Goal: Contribute content

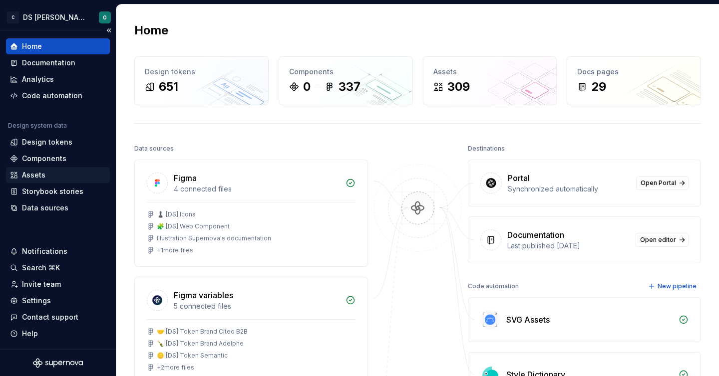
click at [33, 170] on div "Assets" at bounding box center [33, 175] width 23 height 10
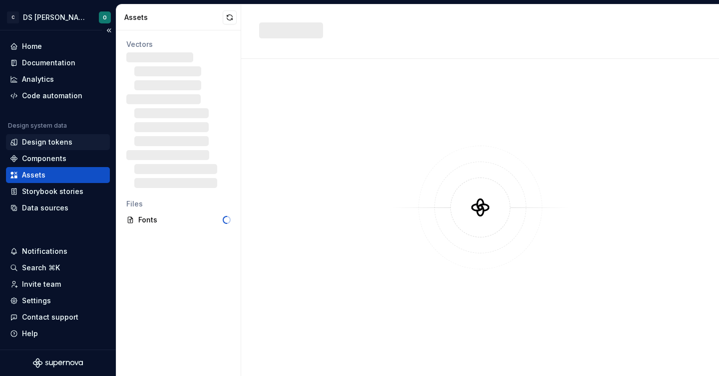
click at [39, 139] on div "Design tokens" at bounding box center [47, 142] width 50 height 10
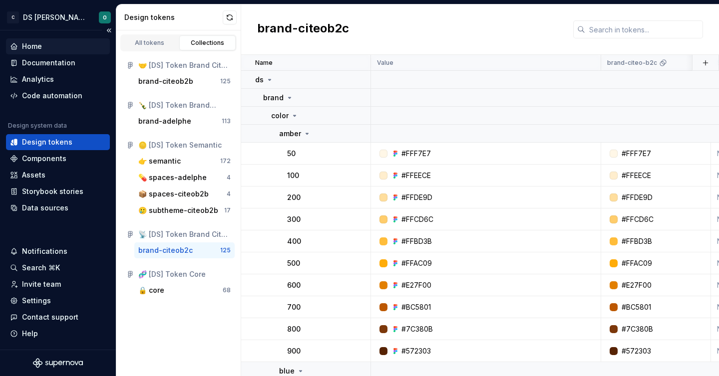
click at [34, 43] on div "Home" at bounding box center [32, 46] width 20 height 10
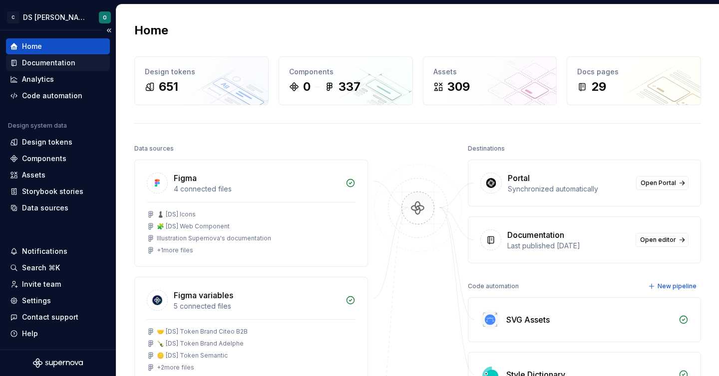
click at [33, 68] on div "Documentation" at bounding box center [58, 63] width 104 height 16
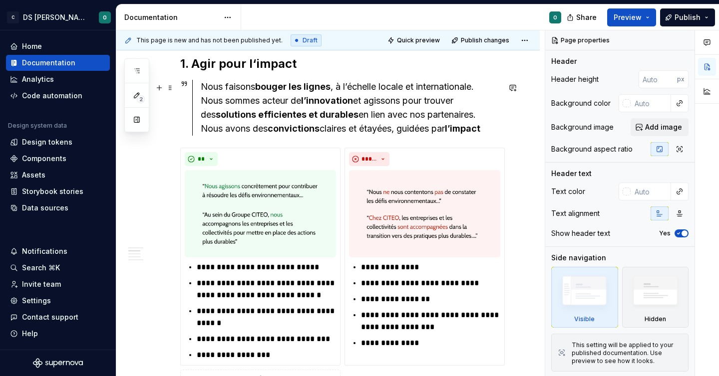
scroll to position [242, 0]
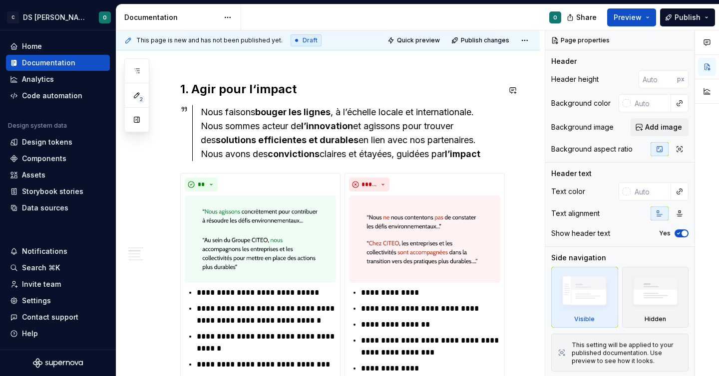
type textarea "*"
